Goal: Book appointment/travel/reservation

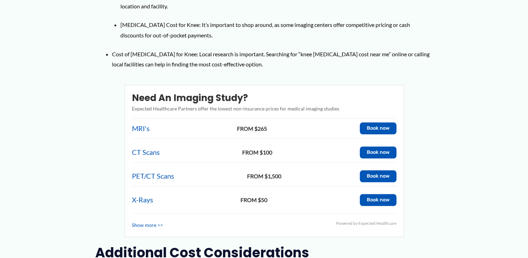
scroll to position [663, 0]
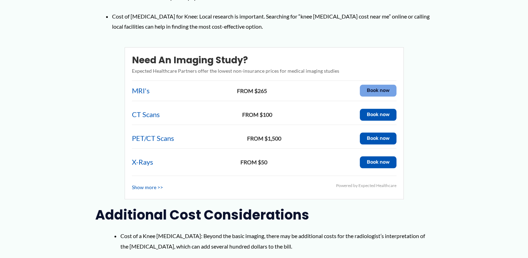
click at [369, 85] on button "Book now" at bounding box center [378, 91] width 37 height 12
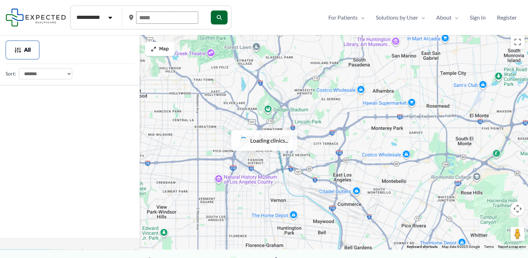
drag, startPoint x: 157, startPoint y: 17, endPoint x: 131, endPoint y: 20, distance: 26.3
click at [131, 20] on div at bounding box center [166, 18] width 75 height 18
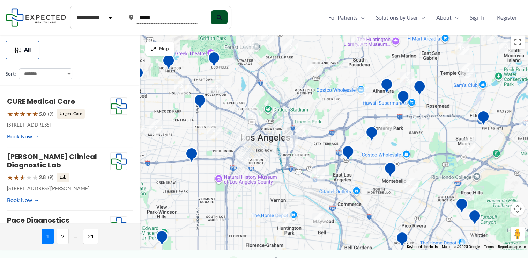
type input "*****"
drag, startPoint x: 222, startPoint y: 16, endPoint x: 215, endPoint y: 17, distance: 7.0
click at [221, 16] on icon "submit" at bounding box center [218, 17] width 5 height 5
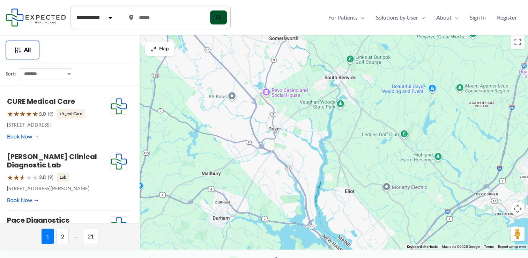
click at [222, 13] on button "submit" at bounding box center [218, 17] width 17 height 14
